Goal: Information Seeking & Learning: Learn about a topic

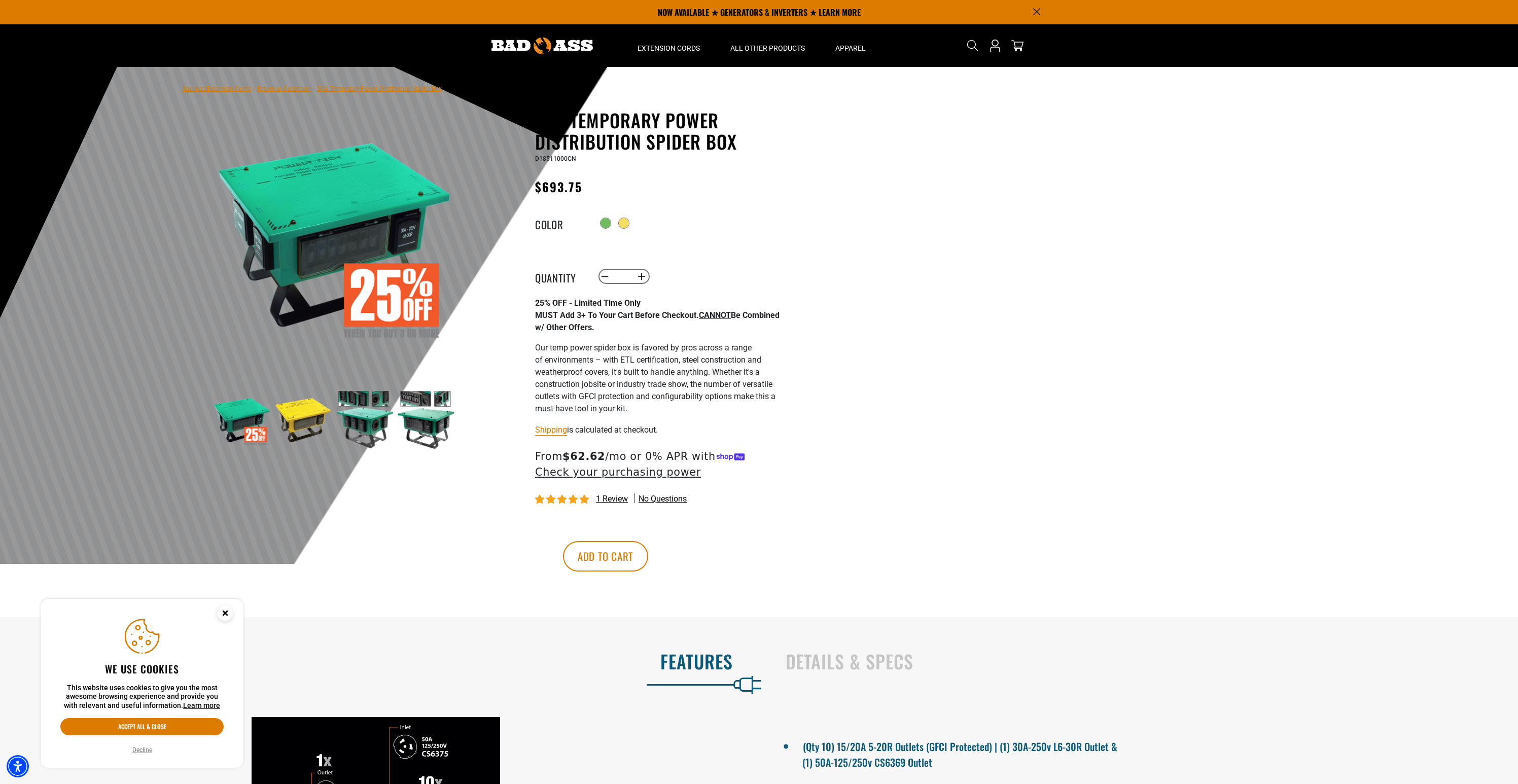
click at [305, 419] on img at bounding box center [303, 420] width 59 height 59
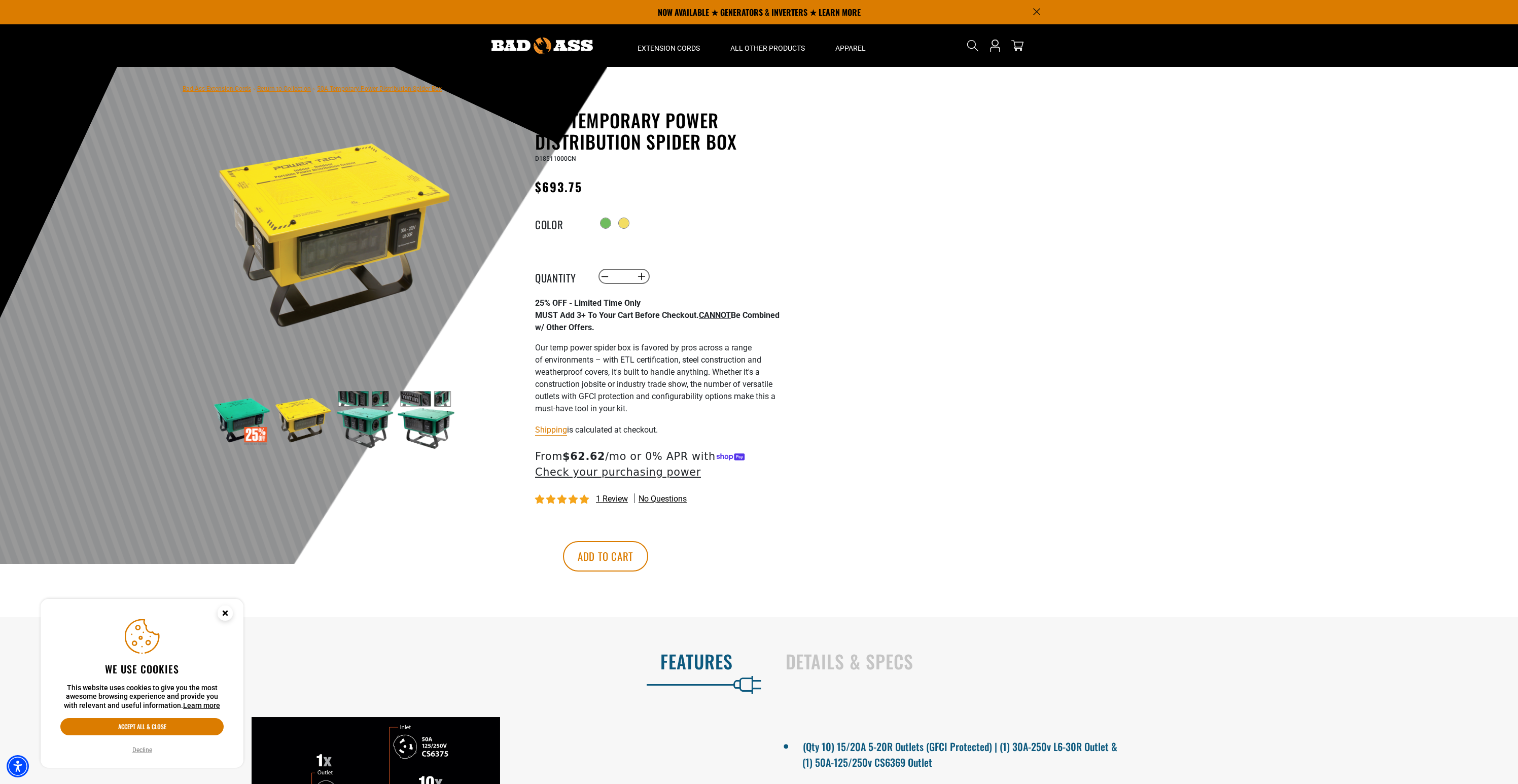
click at [357, 420] on img at bounding box center [364, 420] width 59 height 59
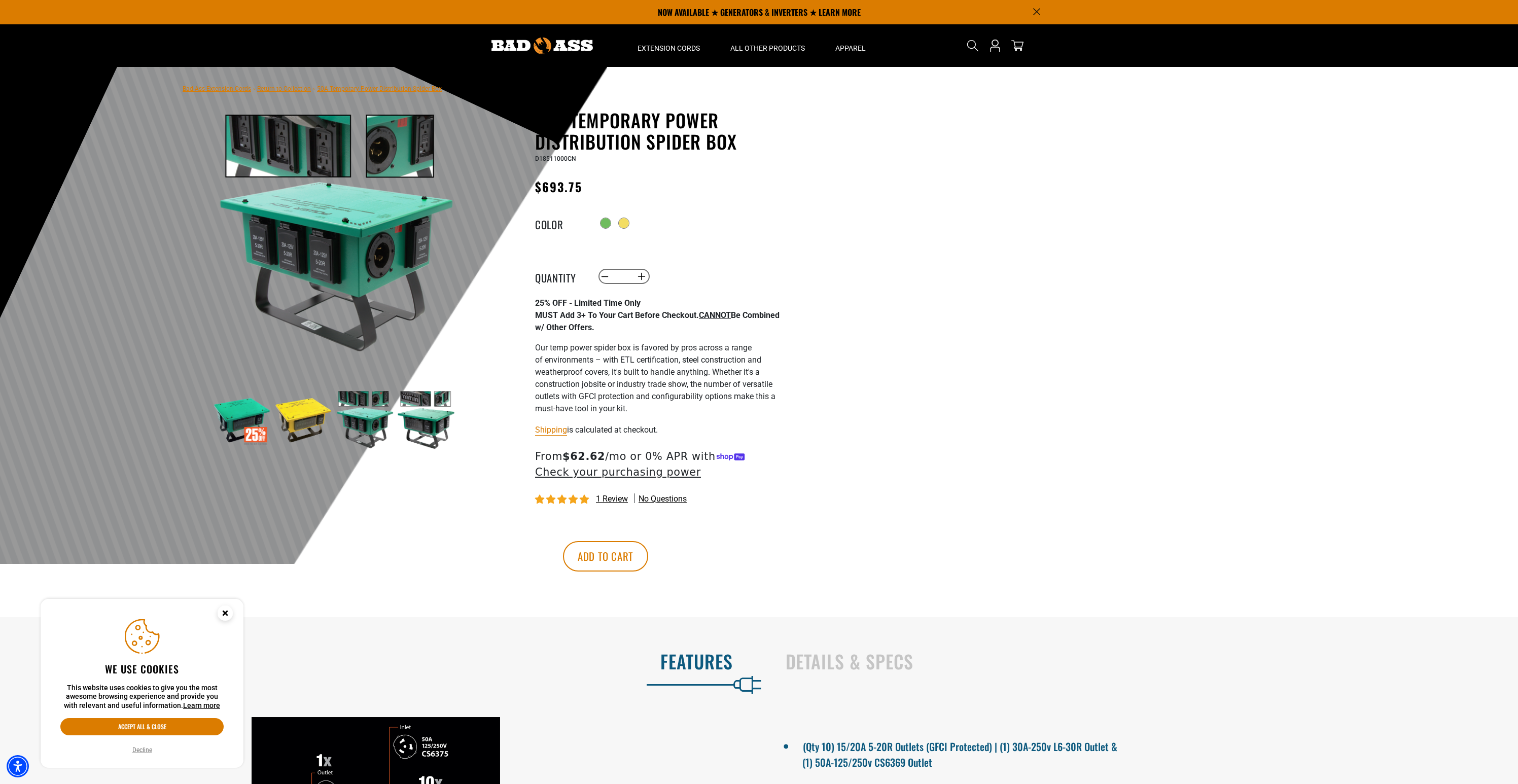
click at [410, 425] on img at bounding box center [426, 420] width 59 height 59
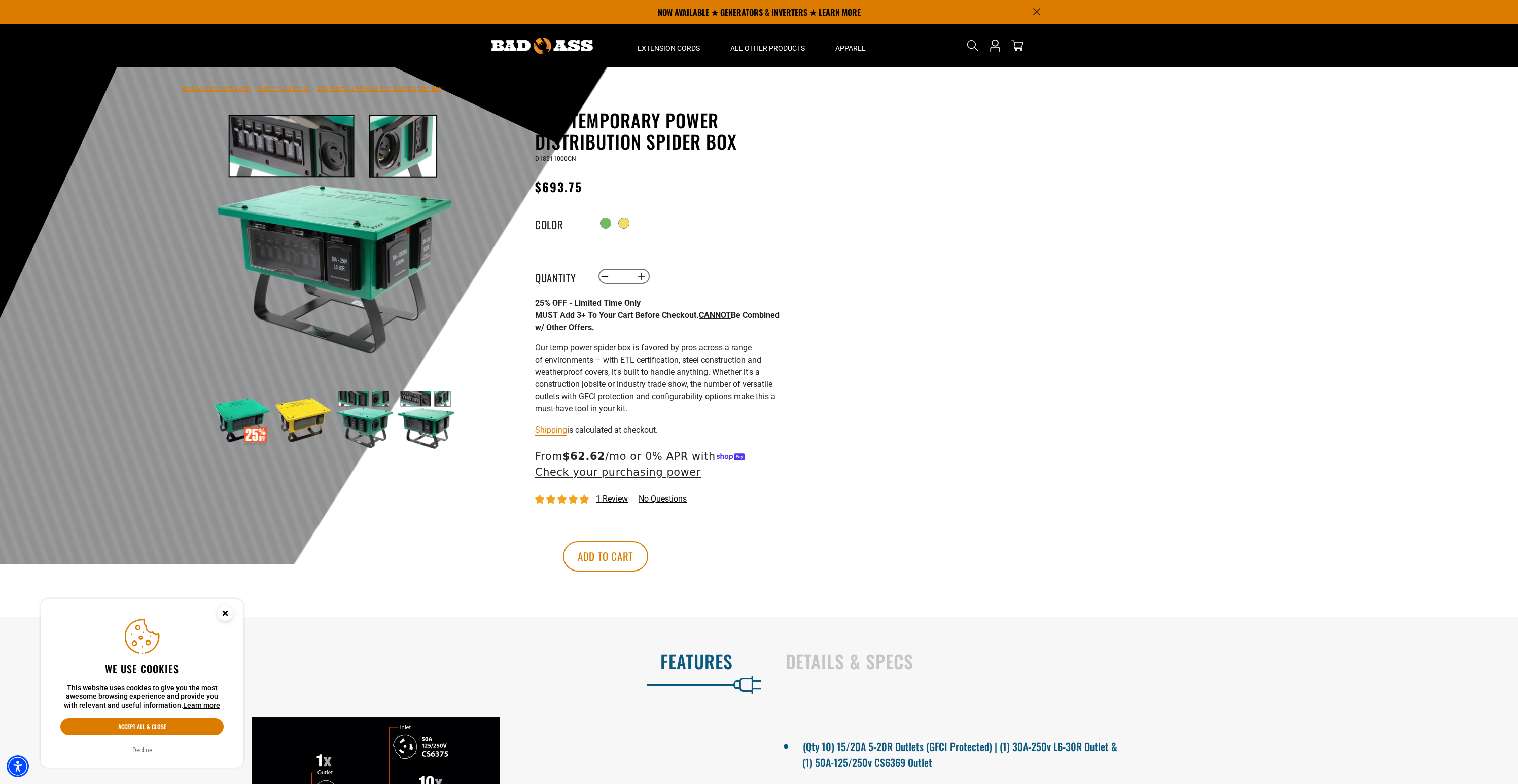
click at [429, 424] on img at bounding box center [426, 420] width 59 height 59
click at [391, 422] on img at bounding box center [364, 420] width 59 height 59
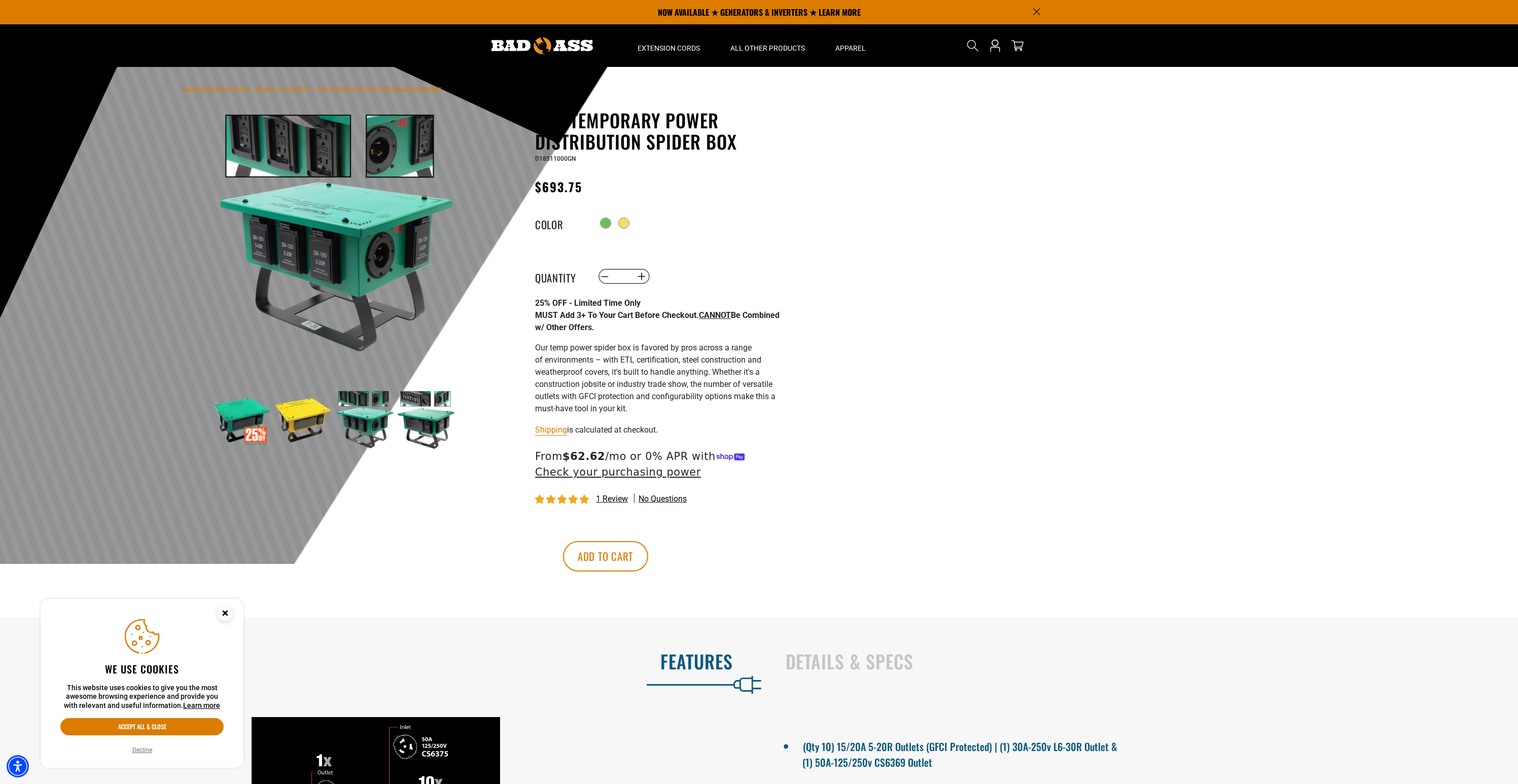
click at [308, 420] on img at bounding box center [303, 420] width 59 height 59
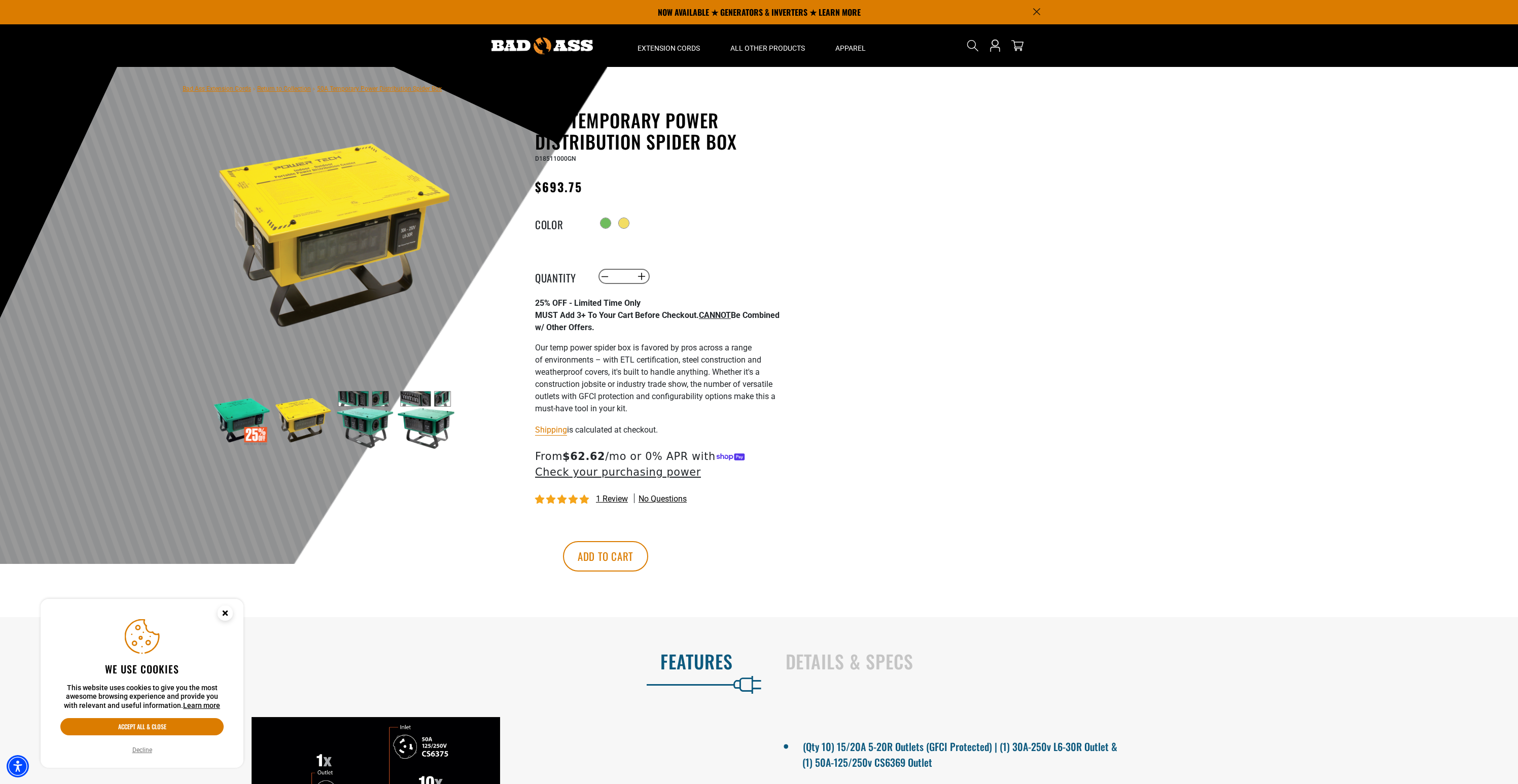
click at [253, 418] on img at bounding box center [242, 420] width 59 height 59
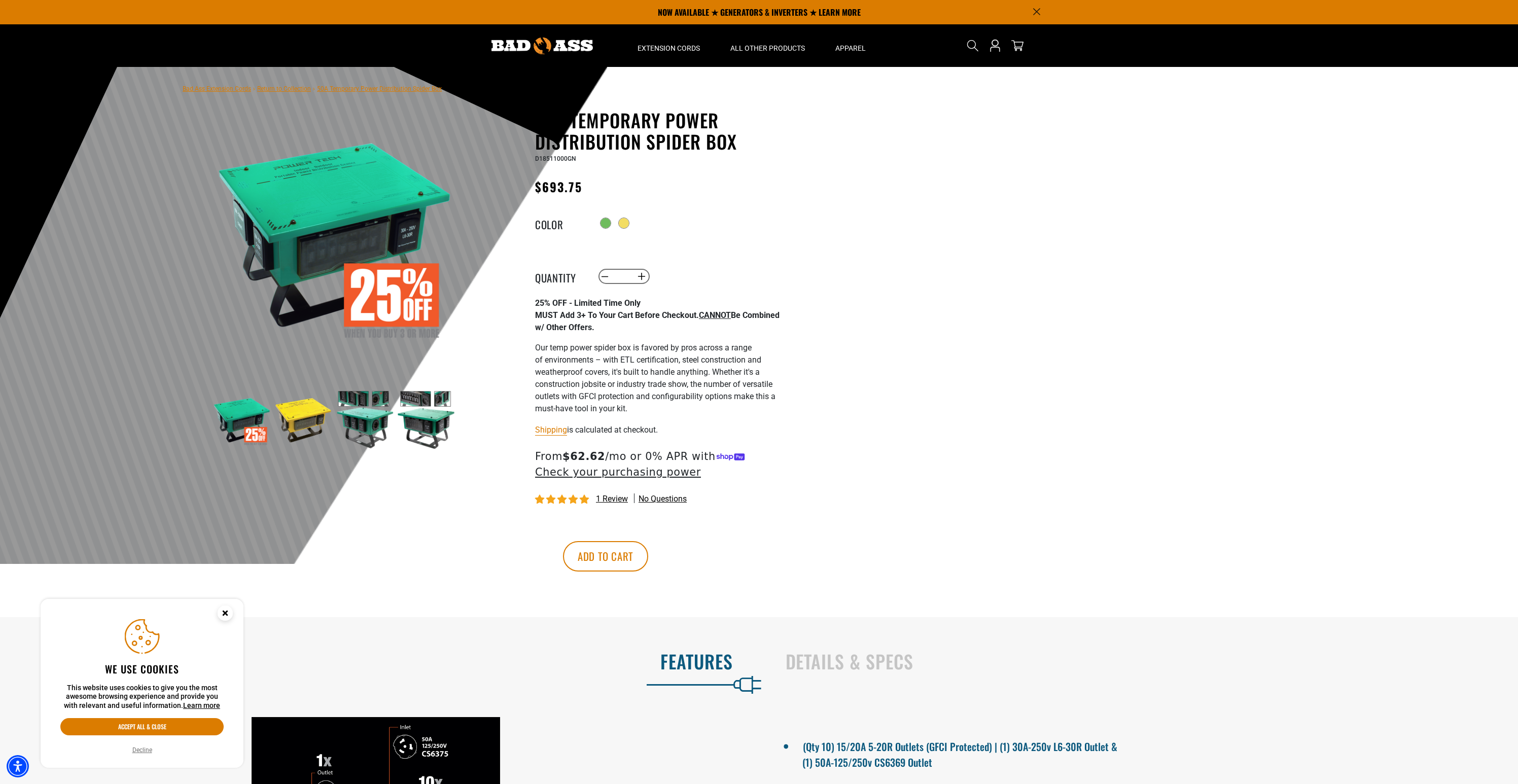
click at [318, 418] on img at bounding box center [303, 420] width 59 height 59
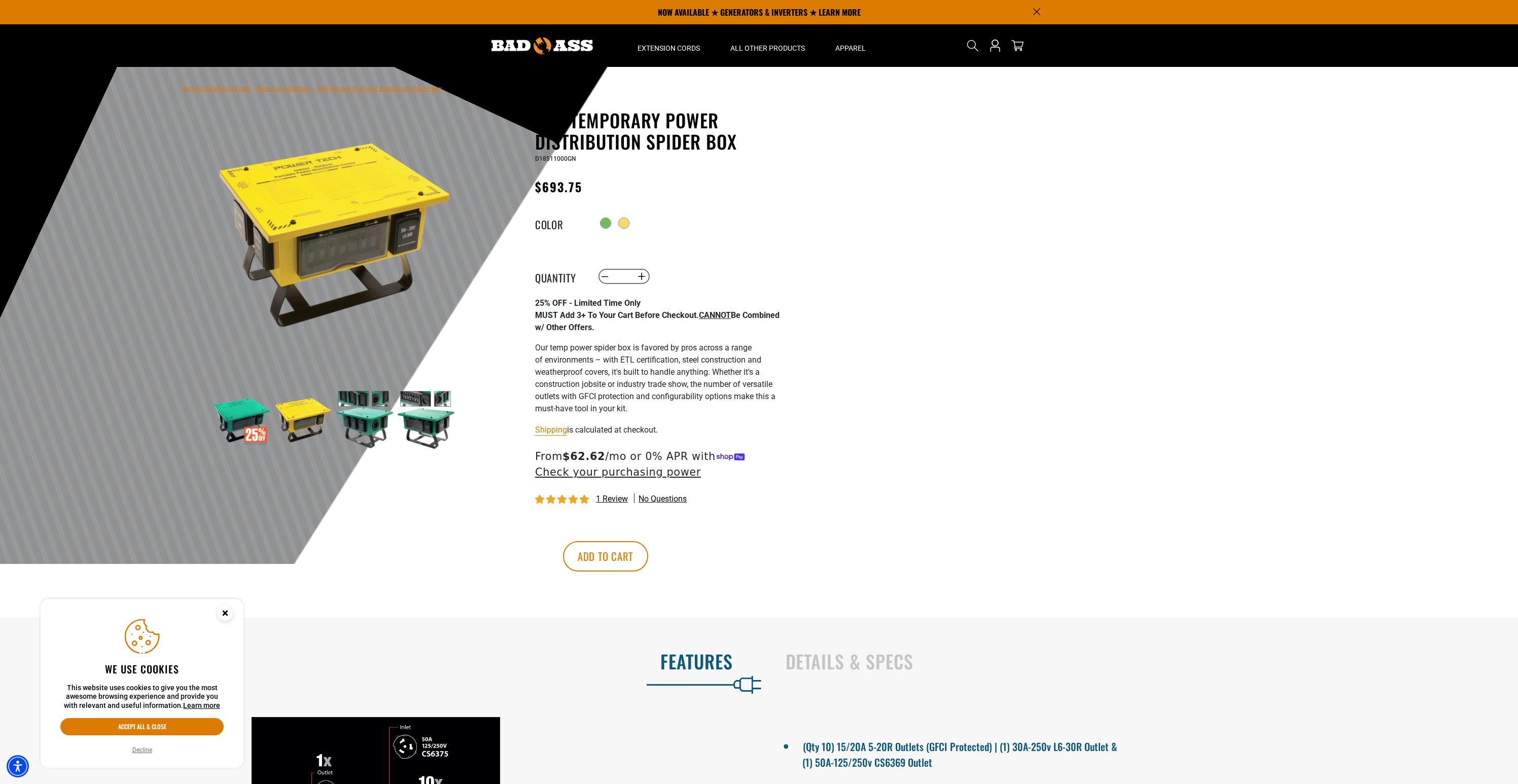
click at [348, 420] on img at bounding box center [364, 420] width 59 height 59
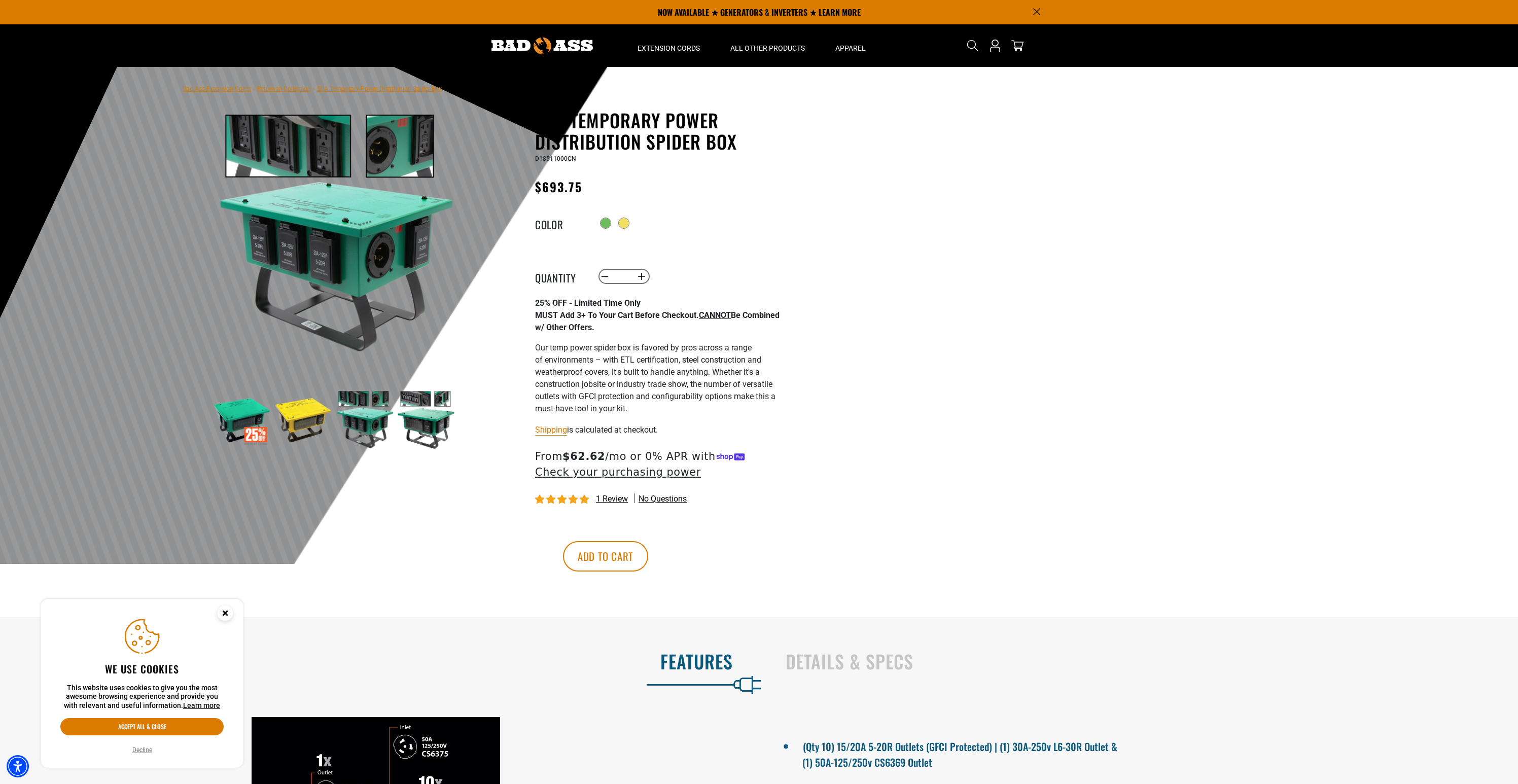
click at [409, 420] on img at bounding box center [426, 420] width 59 height 59
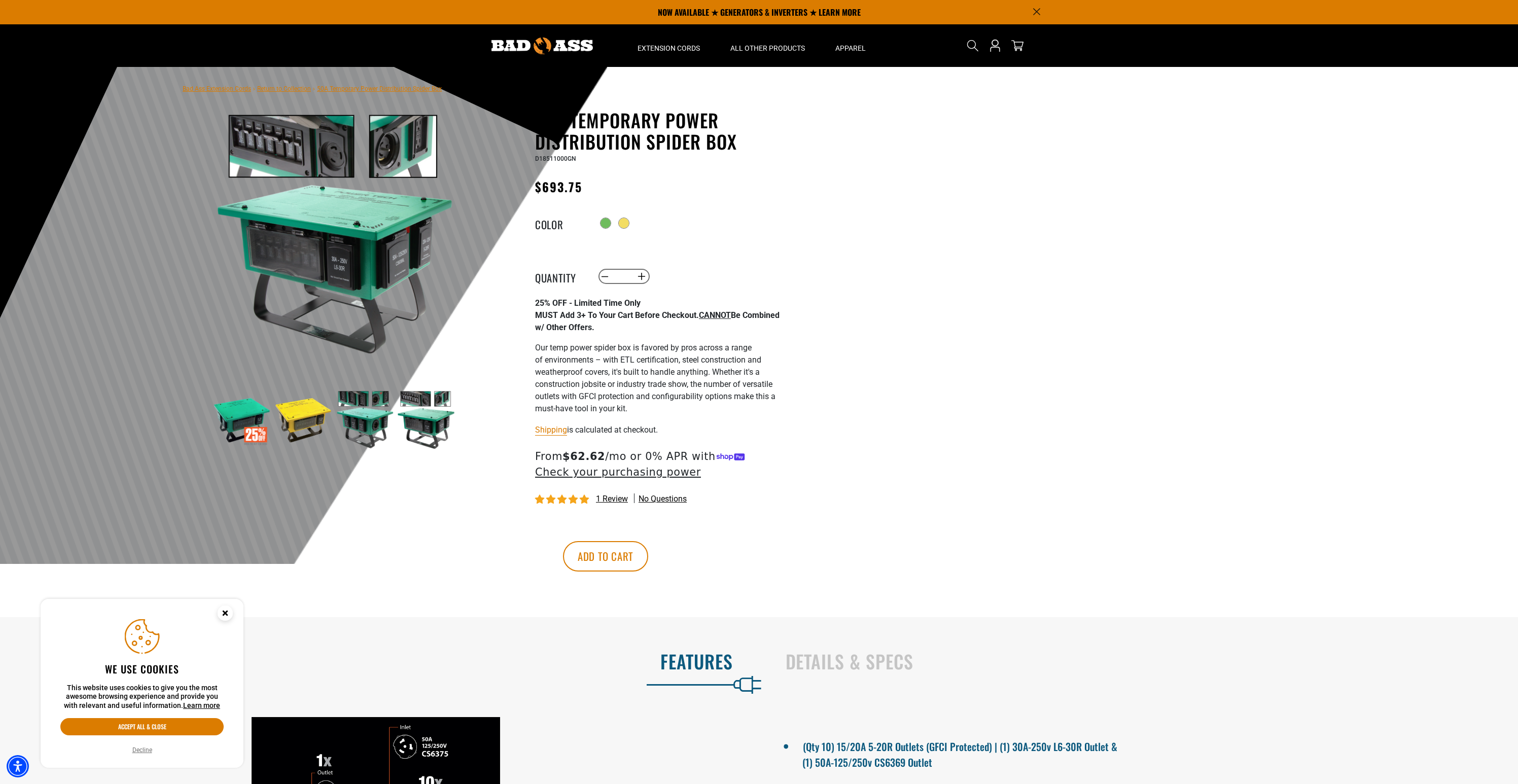
click at [870, 317] on div at bounding box center [759, 314] width 1518 height 496
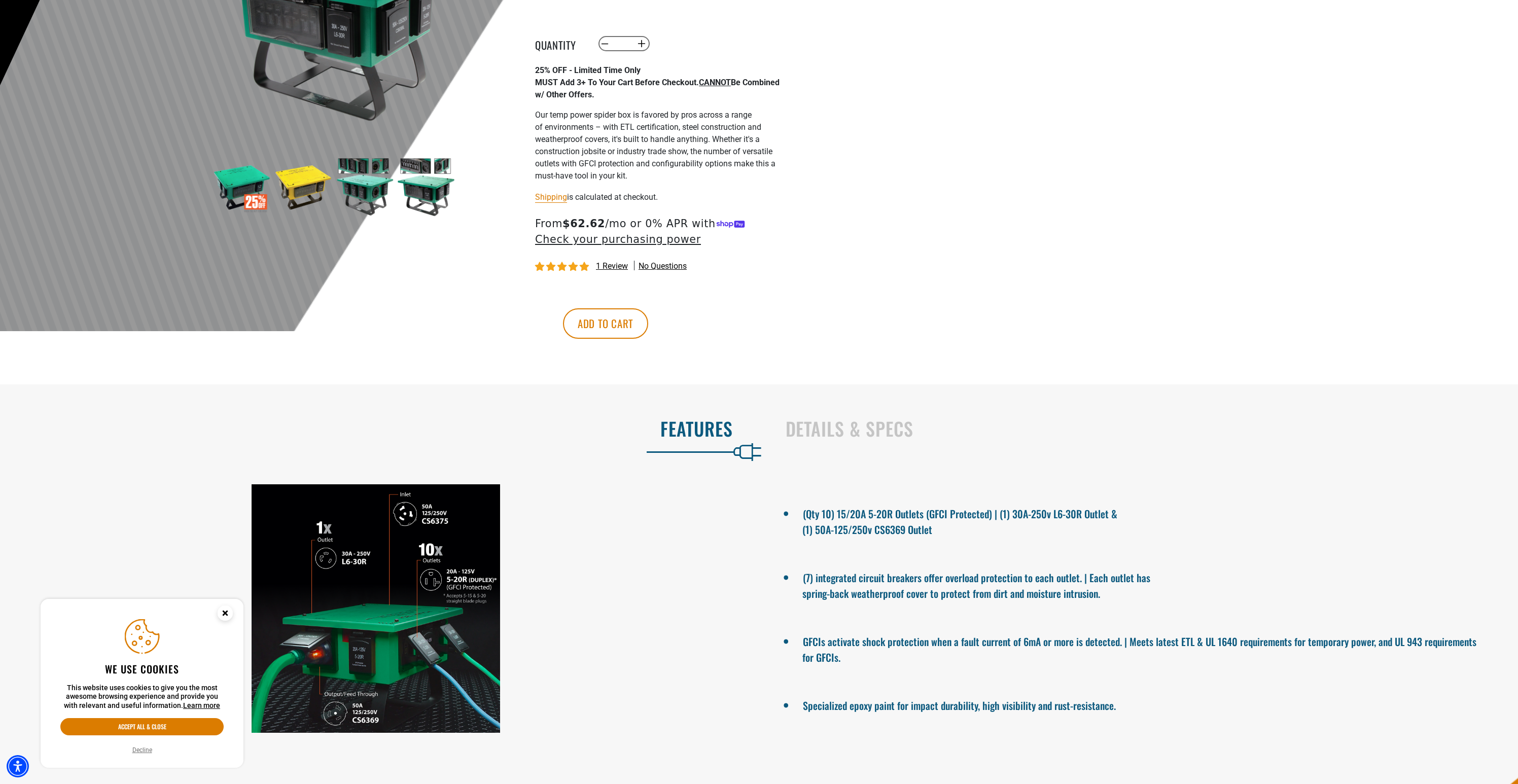
scroll to position [266, 0]
